Goal: Task Accomplishment & Management: Use online tool/utility

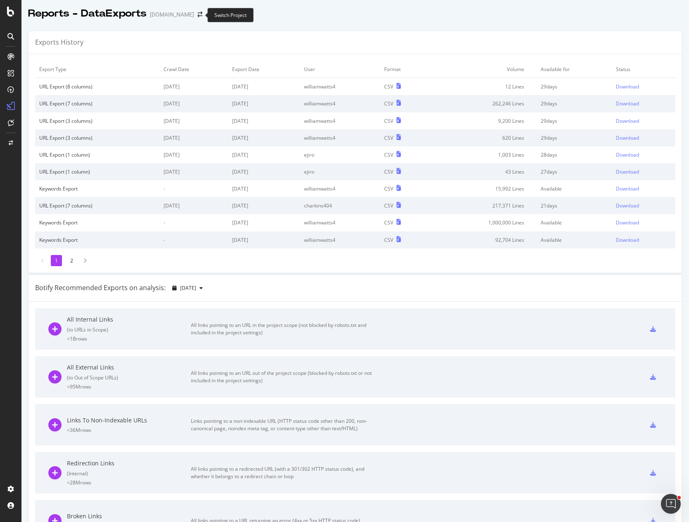
click at [245, 15] on div "Switch Project" at bounding box center [230, 15] width 46 height 14
click at [294, 14] on div "Reports - DataExports [DOMAIN_NAME]" at bounding box center [355, 10] width 668 height 21
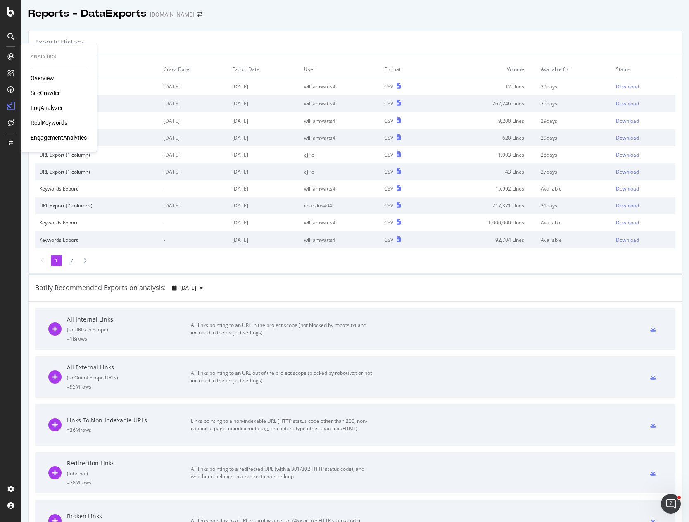
click at [44, 77] on div "Overview" at bounding box center [43, 78] width 24 height 8
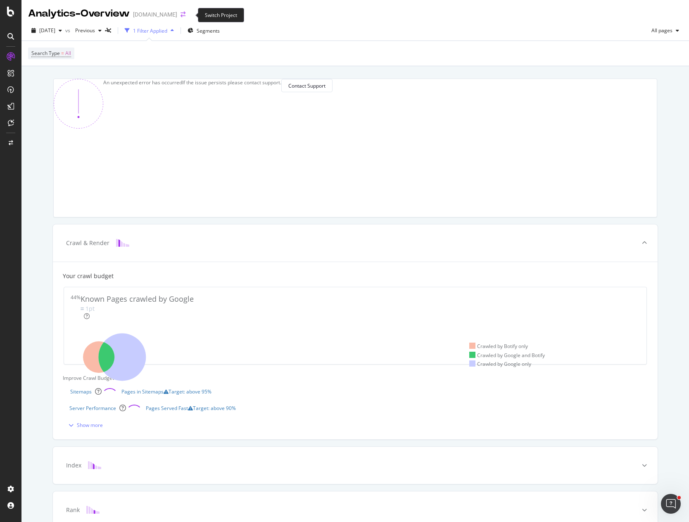
click at [186, 15] on icon "arrow-right-arrow-left" at bounding box center [183, 15] width 5 height 6
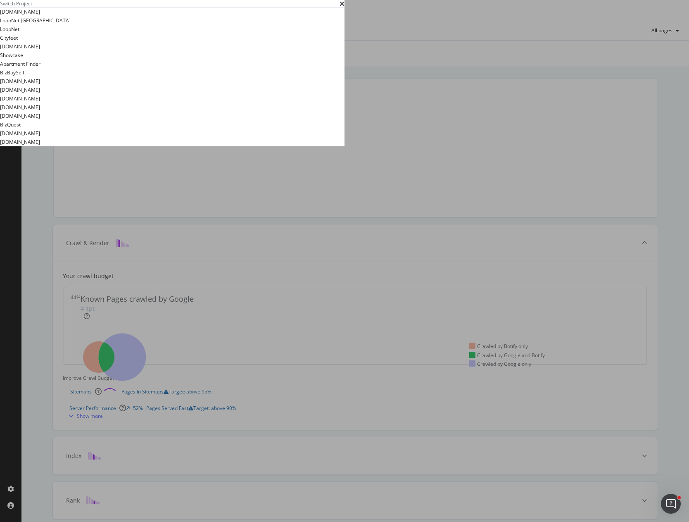
click at [100, 68] on summary "Apartment Finder" at bounding box center [172, 63] width 345 height 9
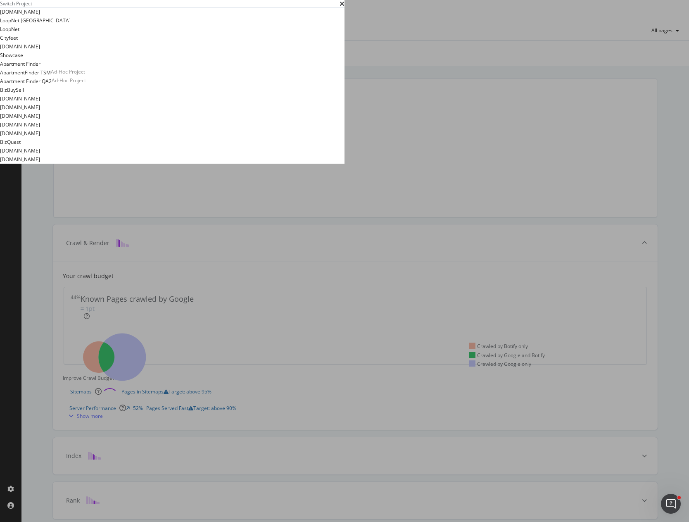
click at [98, 112] on summary "[DOMAIN_NAME]" at bounding box center [172, 107] width 345 height 9
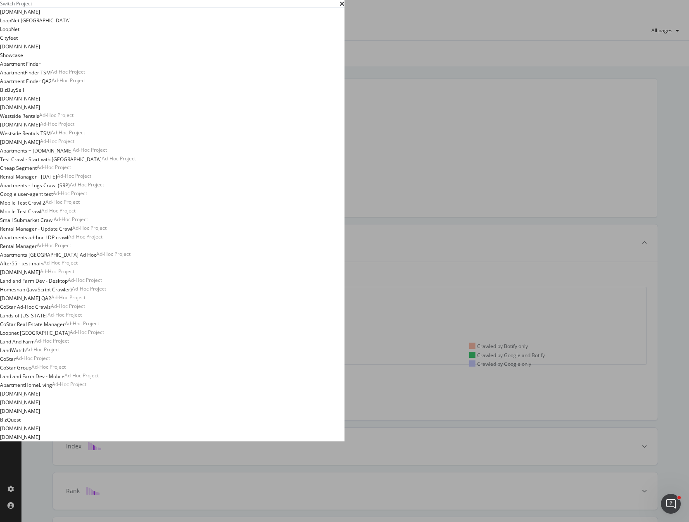
click at [101, 103] on summary "[DOMAIN_NAME]" at bounding box center [172, 98] width 345 height 9
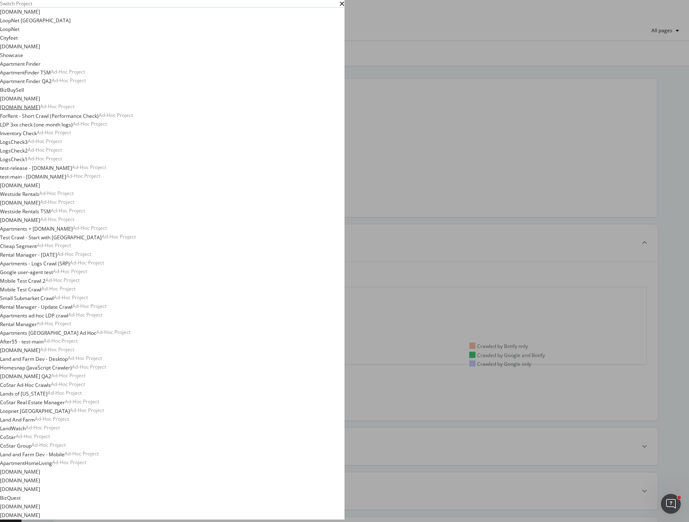
click at [40, 112] on link "[DOMAIN_NAME]" at bounding box center [20, 107] width 40 height 9
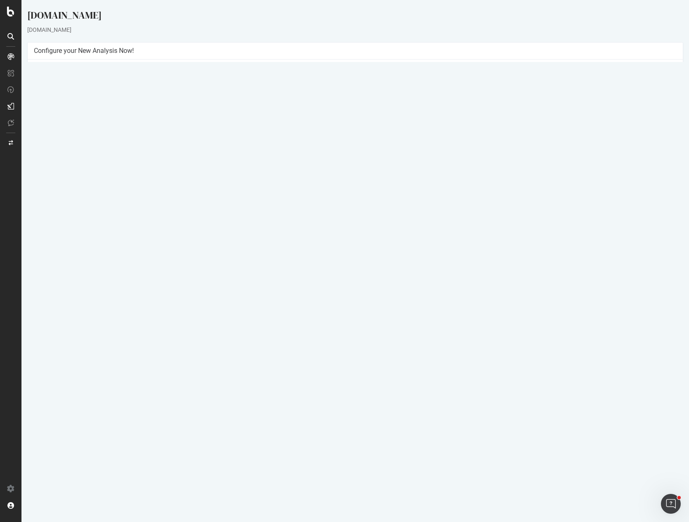
click at [336, 194] on button "Yes! Start Now" at bounding box center [344, 194] width 51 height 13
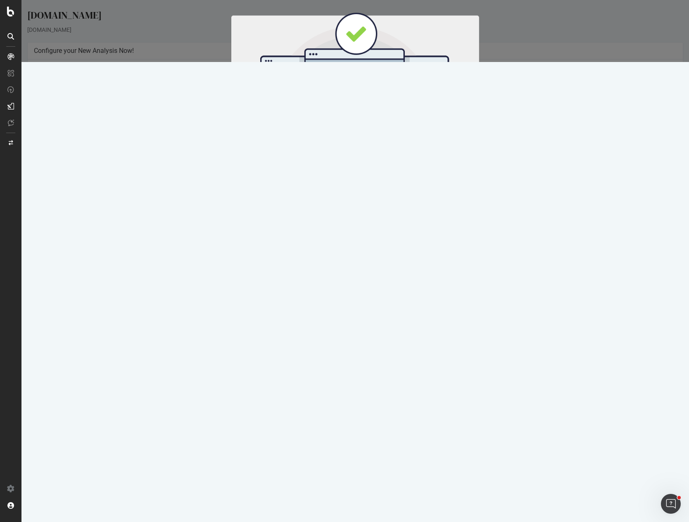
click at [373, 138] on button "Start Now" at bounding box center [370, 137] width 36 height 14
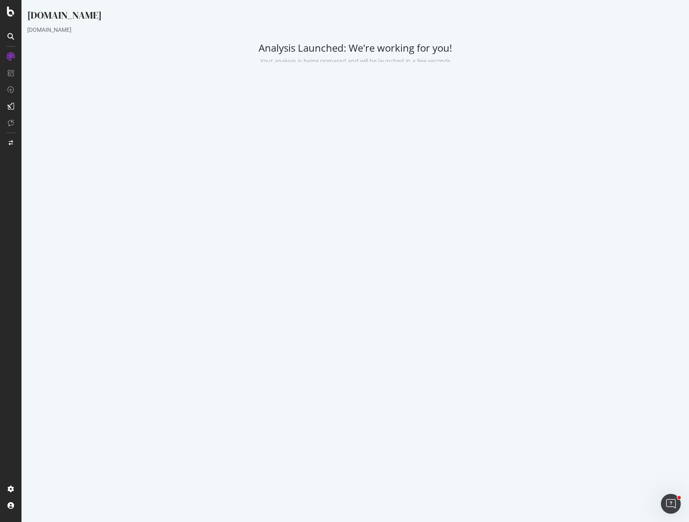
click at [127, 113] on div "Project Settings Allowed Domains (http|https)://*.[DOMAIN_NAME], (http|https):/…" at bounding box center [355, 176] width 664 height 149
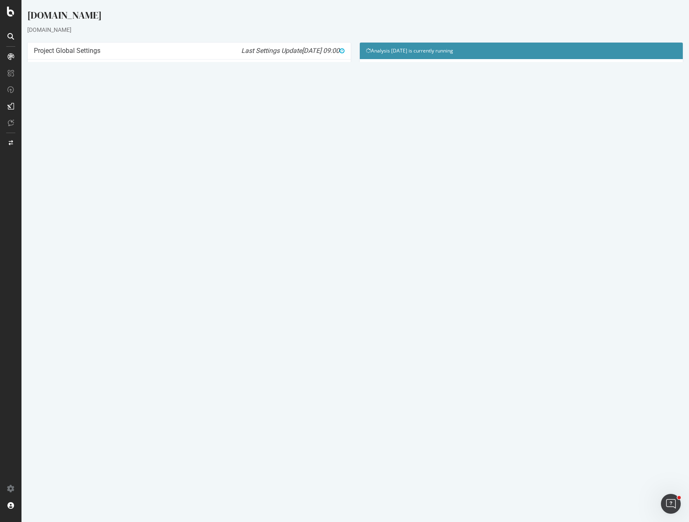
drag, startPoint x: 155, startPoint y: 32, endPoint x: 124, endPoint y: 31, distance: 31.4
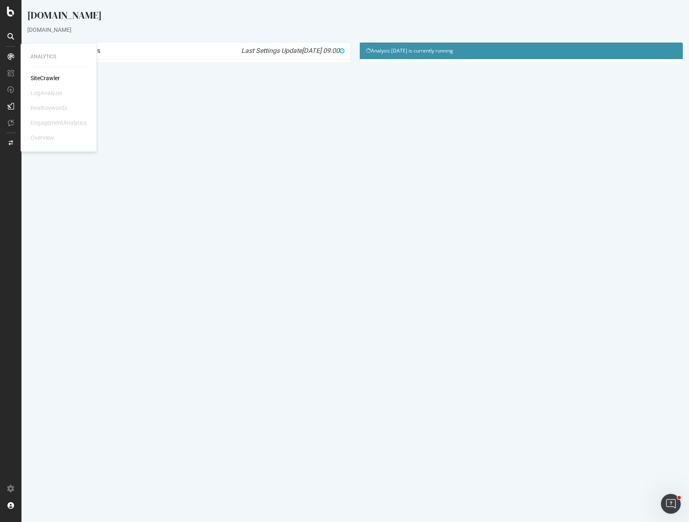
click at [39, 76] on div "SiteCrawler" at bounding box center [45, 78] width 29 height 8
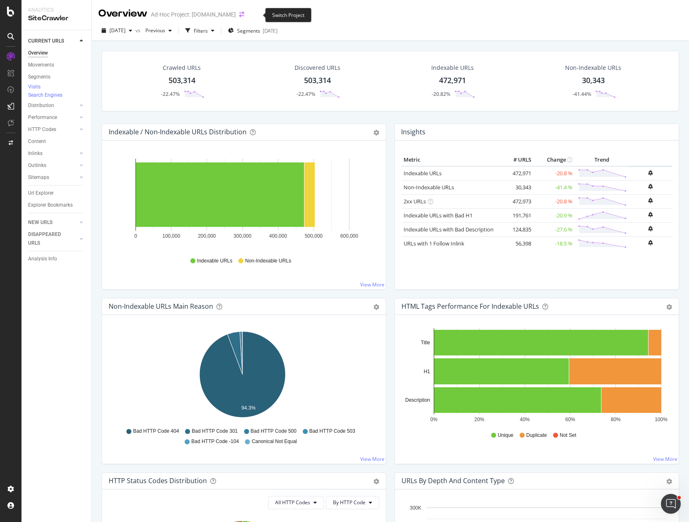
click at [244, 14] on icon "arrow-right-arrow-left" at bounding box center [241, 15] width 5 height 6
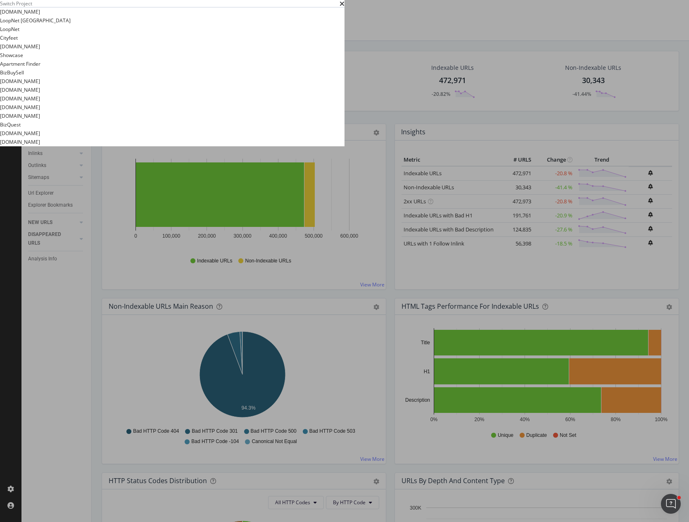
click at [98, 94] on summary "[DOMAIN_NAME]" at bounding box center [172, 90] width 345 height 9
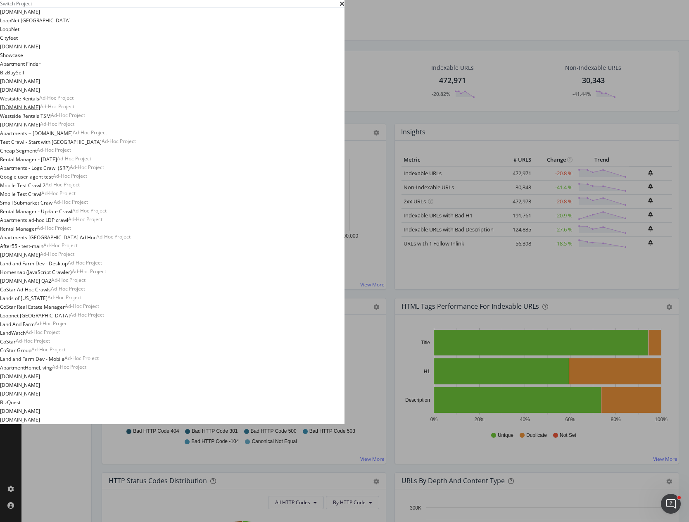
click at [40, 112] on link "[DOMAIN_NAME]" at bounding box center [20, 107] width 40 height 9
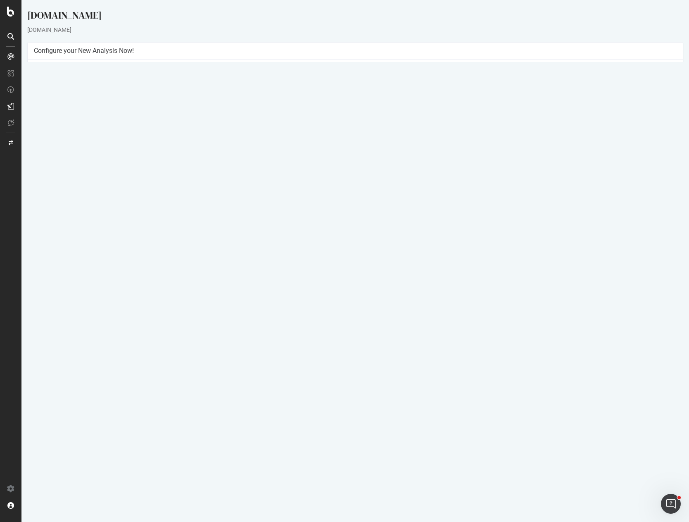
click at [335, 193] on button "Yes! Start Now" at bounding box center [344, 194] width 51 height 13
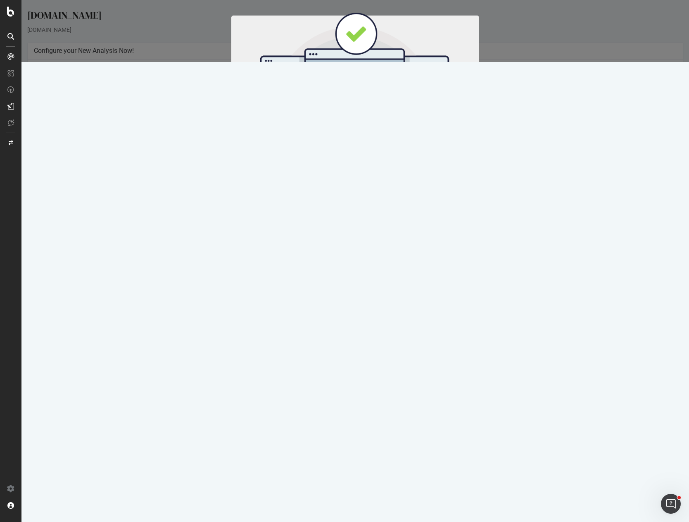
click at [361, 137] on button "Start Now" at bounding box center [370, 137] width 36 height 14
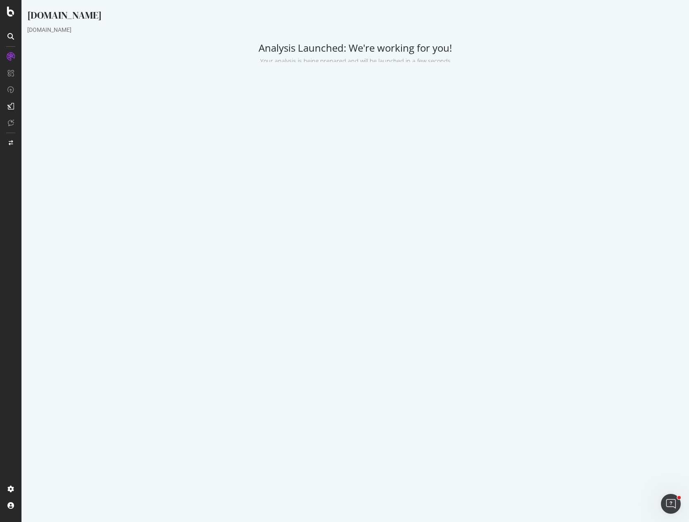
click at [152, 71] on div "[DOMAIN_NAME] [DOMAIN_NAME] Analysis Launched: We're working for you! Your anal…" at bounding box center [355, 129] width 668 height 243
